Goal: Check status

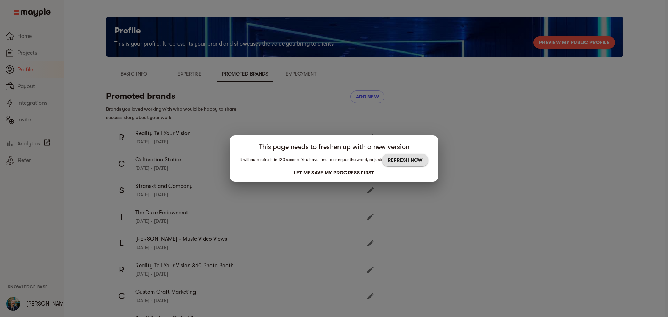
click at [405, 161] on span "REFRESH NOW" at bounding box center [405, 160] width 35 height 8
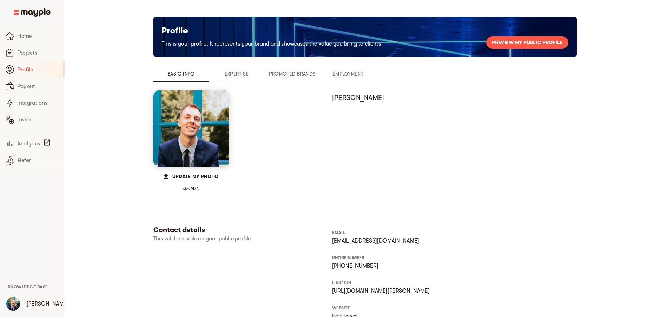
click at [264, 79] on button "Promoted Brands" at bounding box center [292, 73] width 56 height 17
